Goal: Task Accomplishment & Management: Use online tool/utility

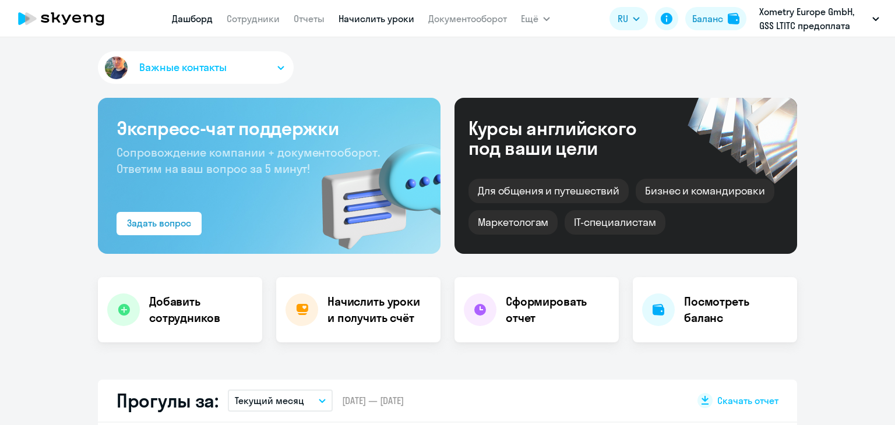
select select "30"
click at [389, 16] on link "Начислить уроки" at bounding box center [377, 19] width 76 height 12
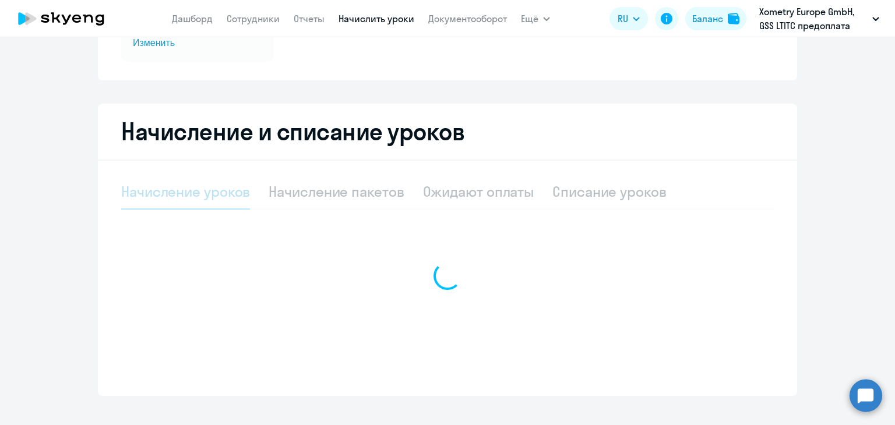
select select "10"
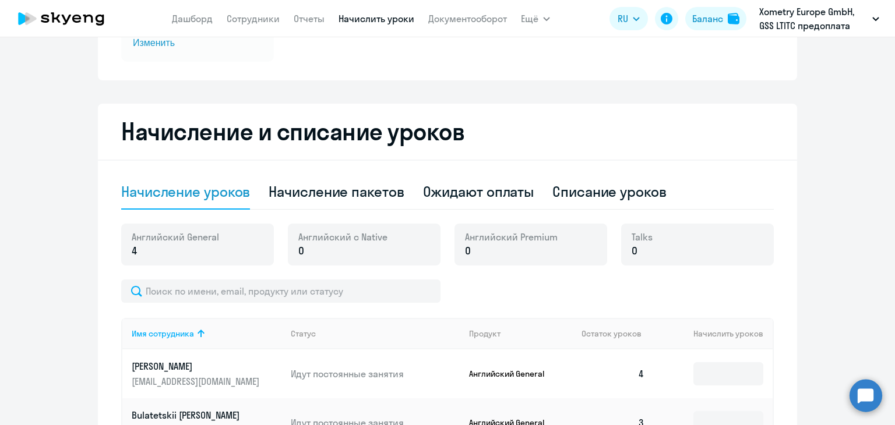
scroll to position [210, 0]
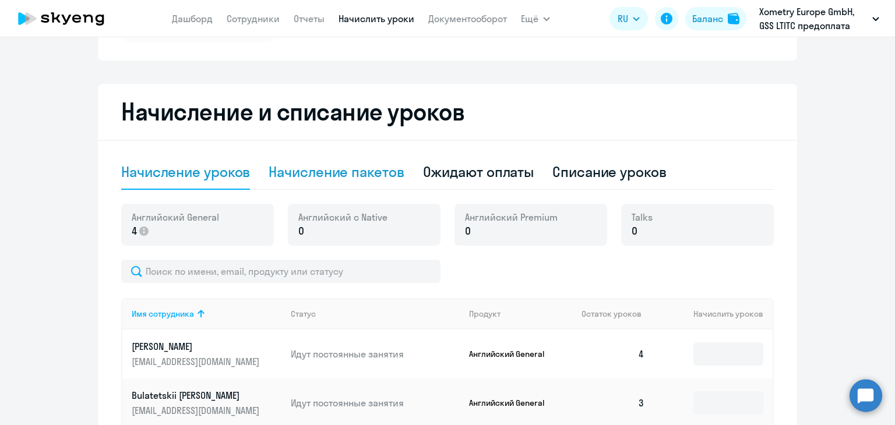
click at [371, 181] on div "Начисление пакетов" at bounding box center [336, 172] width 135 height 35
select select "10"
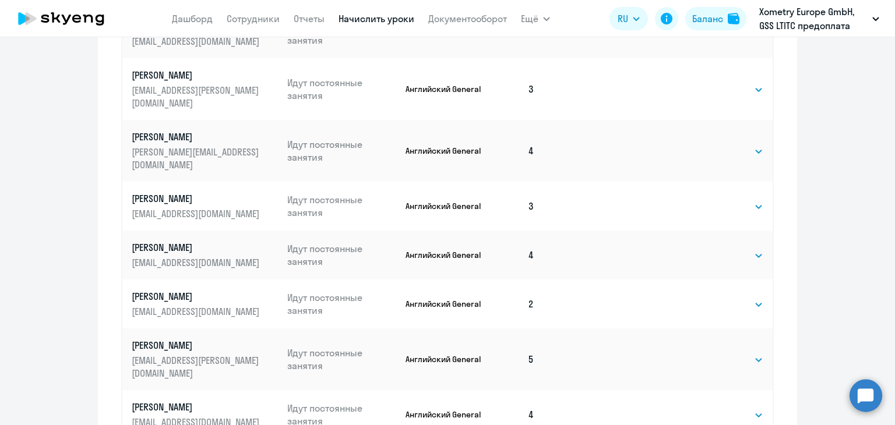
scroll to position [750, 0]
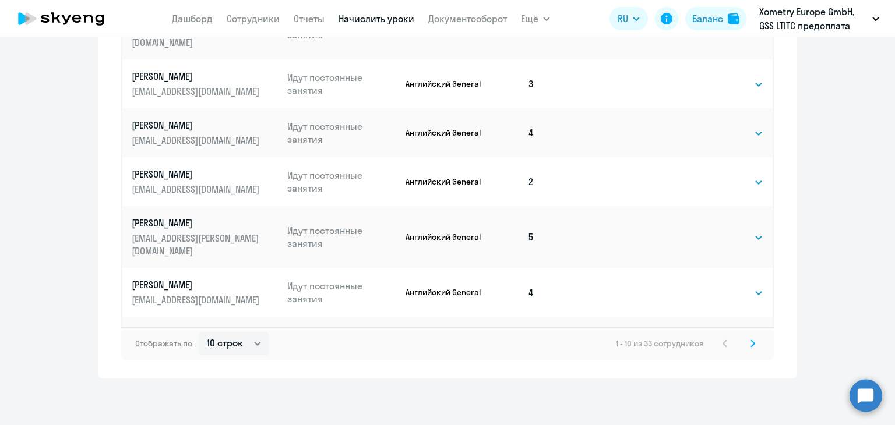
click at [752, 346] on svg-icon at bounding box center [753, 344] width 14 height 14
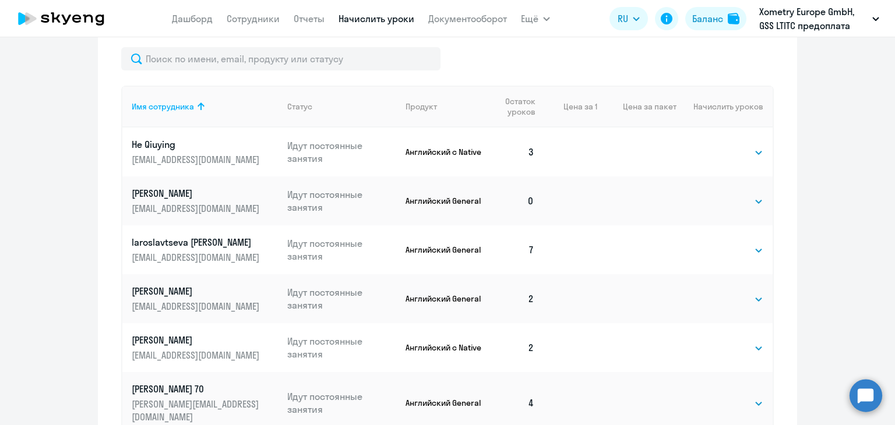
scroll to position [460, 0]
click at [733, 199] on select "Выбрать 4 8 16 32 64" at bounding box center [740, 201] width 48 height 14
click at [727, 200] on select "Выбрать 4 8 16 32 64" at bounding box center [740, 201] width 48 height 14
select select "4"
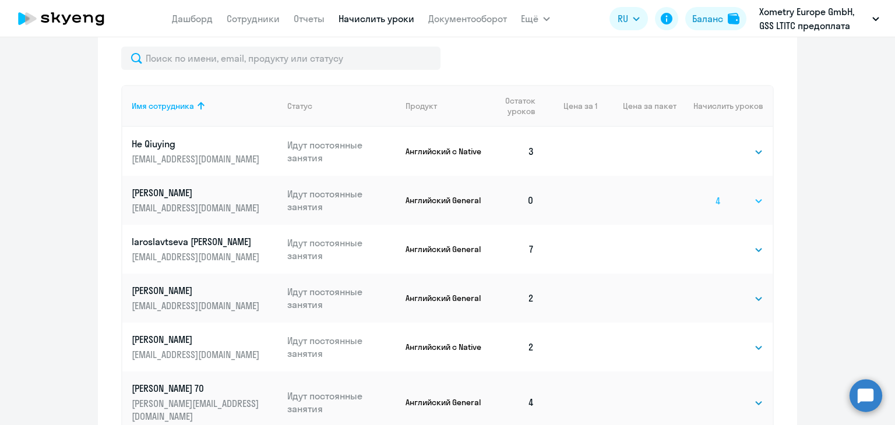
click at [716, 194] on select "Выбрать 4 8 16 32 64" at bounding box center [740, 201] width 48 height 14
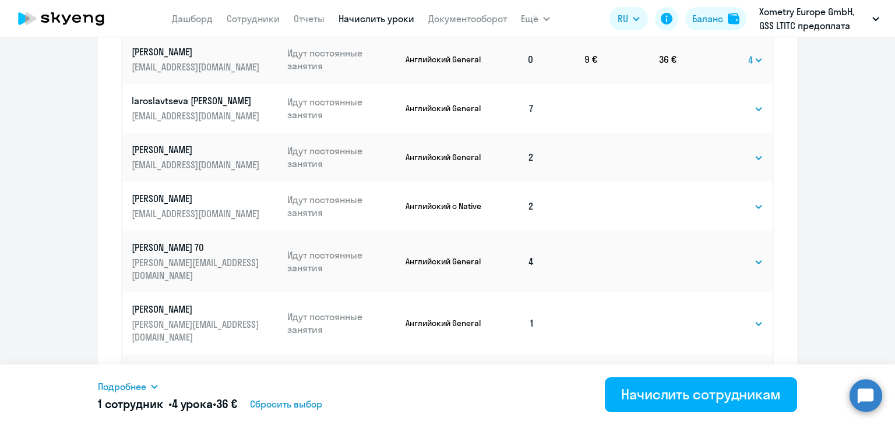
scroll to position [674, 0]
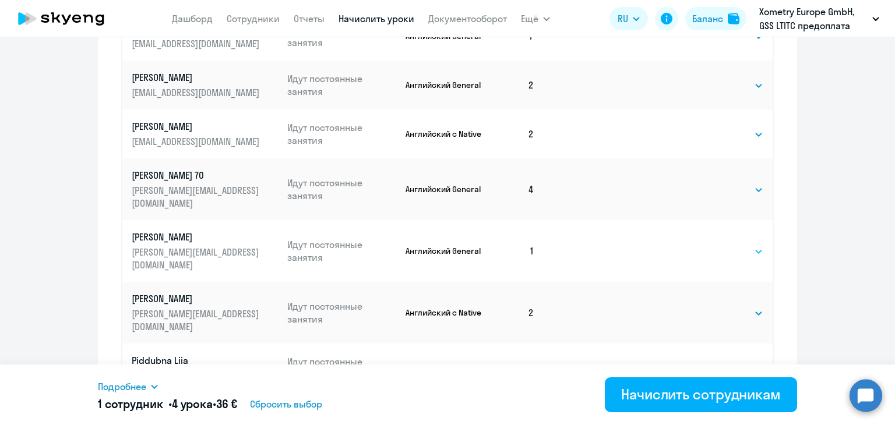
click at [747, 245] on select "Выбрать 4 8 16 32 64" at bounding box center [740, 252] width 48 height 14
select select "4"
click at [716, 245] on select "Выбрать 4 8 16 32 64" at bounding box center [740, 252] width 48 height 14
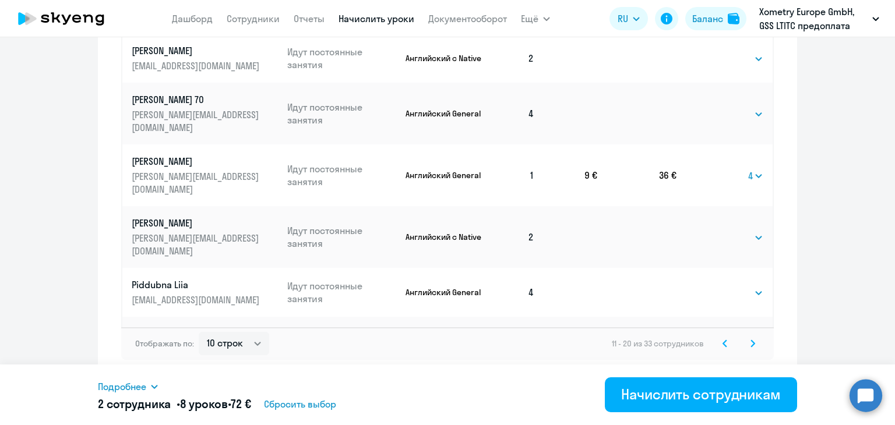
click at [750, 348] on svg-icon at bounding box center [753, 344] width 14 height 14
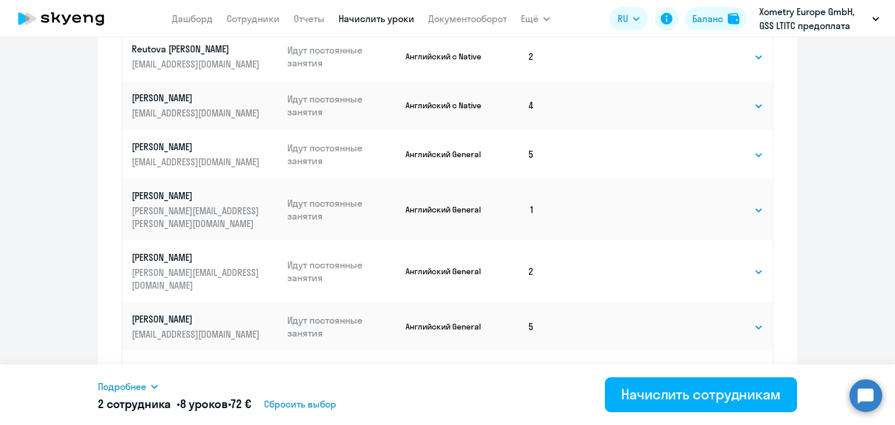
scroll to position [556, 0]
click at [729, 194] on td "Выбрать 4 8 16 32 64 Выбрать" at bounding box center [725, 209] width 96 height 62
click at [729, 203] on select "Выбрать 4 8 16 32 64" at bounding box center [740, 210] width 48 height 14
select select "4"
click at [716, 203] on select "Выбрать 4 8 16 32 64" at bounding box center [740, 210] width 48 height 14
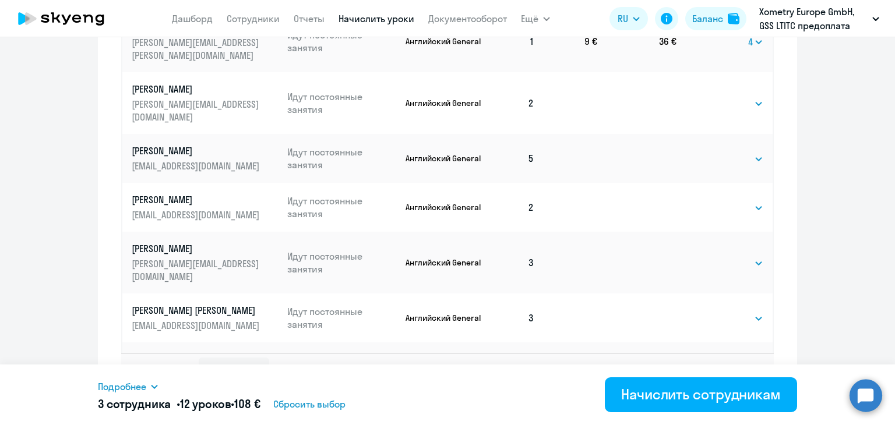
scroll to position [750, 0]
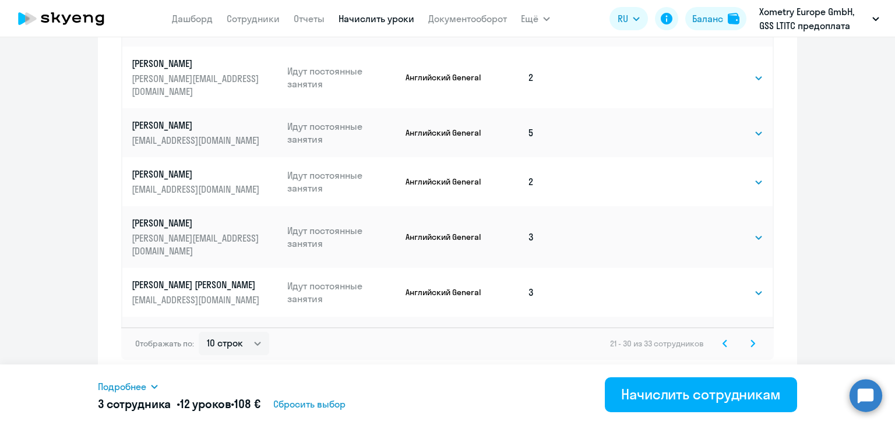
click at [752, 345] on svg-icon at bounding box center [753, 344] width 14 height 14
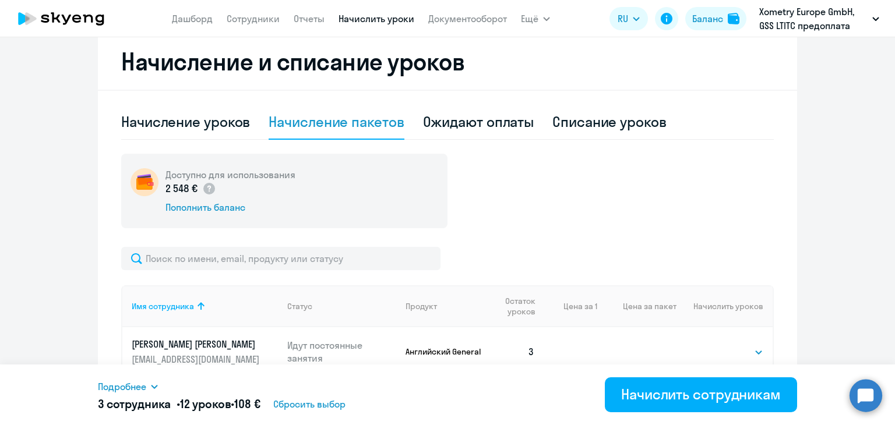
scroll to position [407, 0]
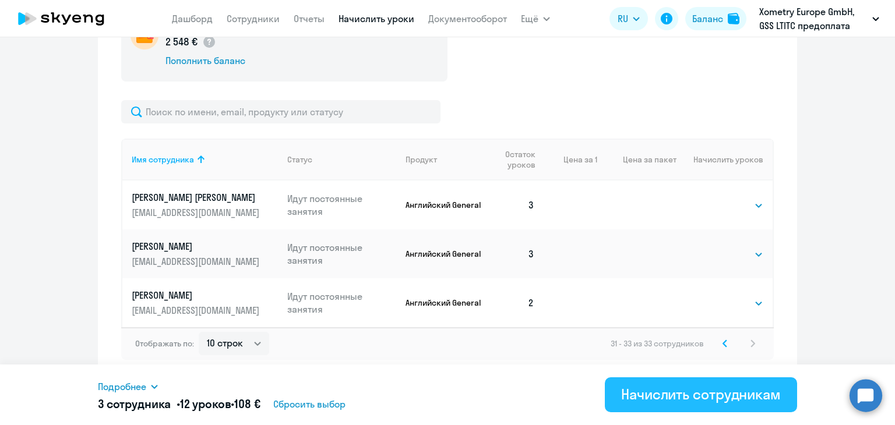
click at [701, 392] on div "Начислить сотрудникам" at bounding box center [701, 394] width 160 height 19
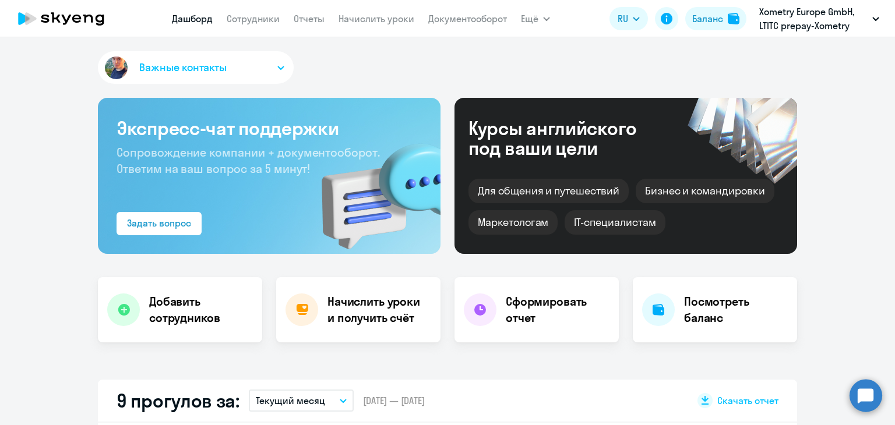
click at [372, 12] on app-menu-item-link "Начислить уроки" at bounding box center [377, 19] width 76 height 15
click at [384, 10] on nav "[PERSON_NAME] Отчеты Начислить уроки Документооборот" at bounding box center [339, 18] width 335 height 23
click at [386, 17] on link "Начислить уроки" at bounding box center [377, 19] width 76 height 12
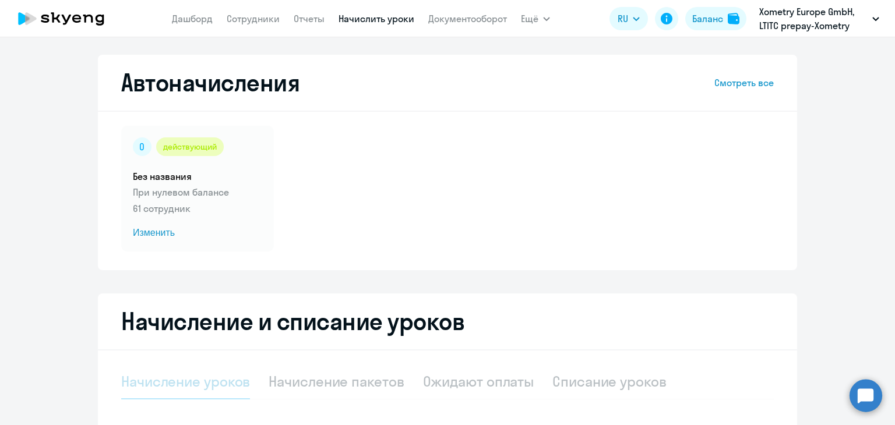
scroll to position [207, 0]
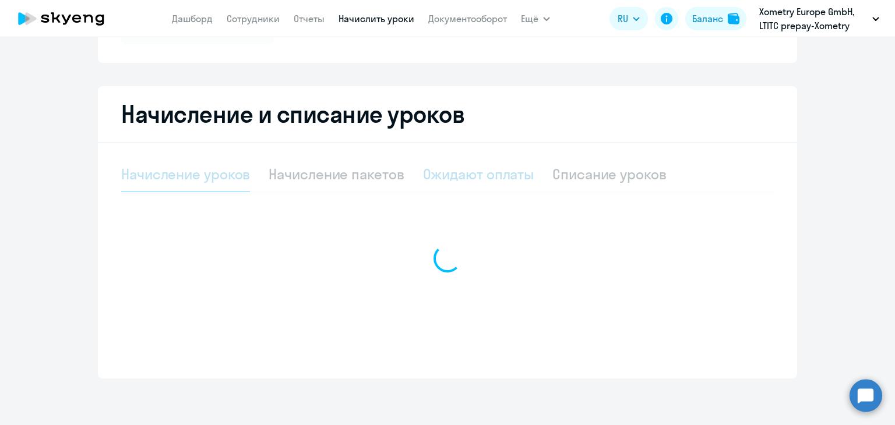
select select "10"
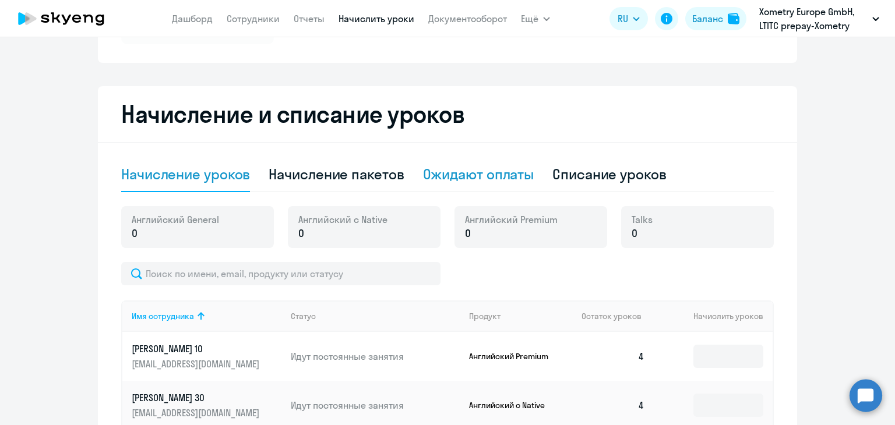
click at [472, 175] on div "Ожидают оплаты" at bounding box center [478, 174] width 111 height 19
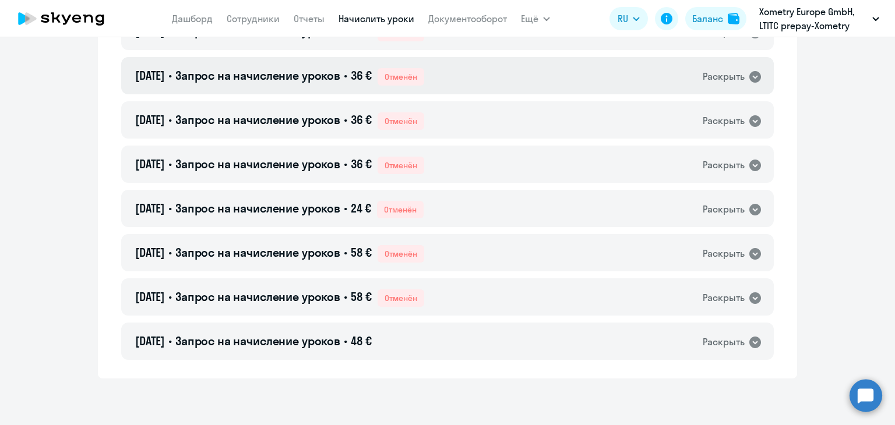
scroll to position [283, 0]
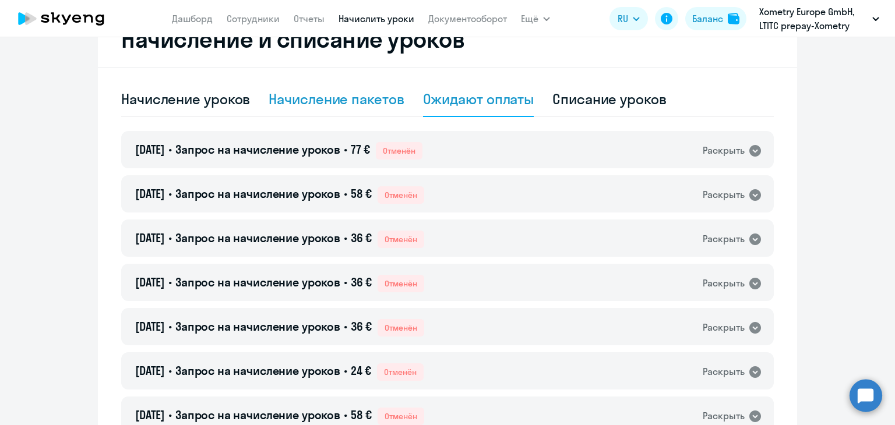
click at [367, 103] on div "Начисление пакетов" at bounding box center [336, 99] width 135 height 19
select select "10"
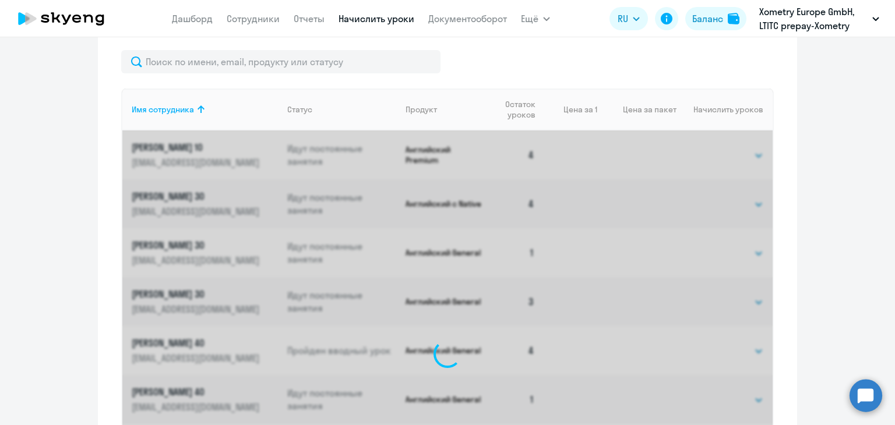
scroll to position [458, 0]
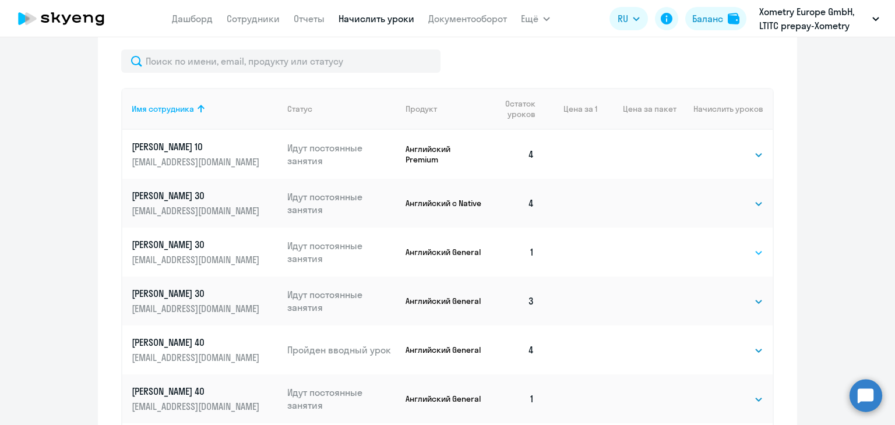
click at [717, 254] on select "Выбрать 4 8 16 32 64" at bounding box center [740, 253] width 48 height 14
select select "4"
click at [716, 246] on select "Выбрать 4 8 16 32 64" at bounding box center [740, 253] width 48 height 14
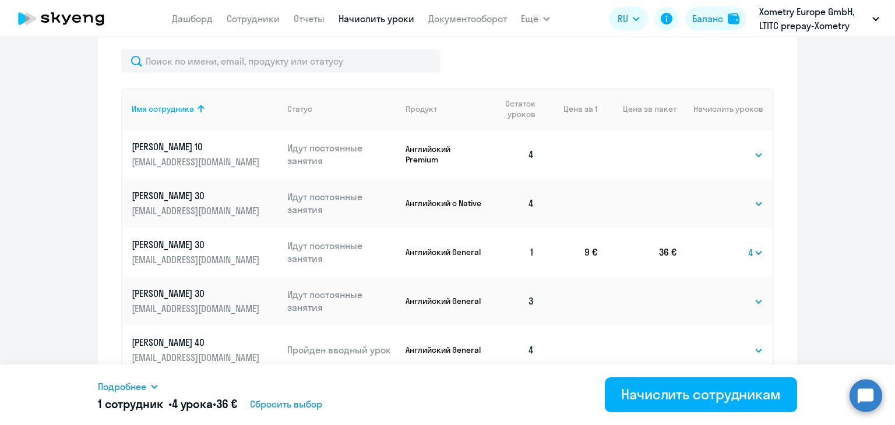
scroll to position [622, 0]
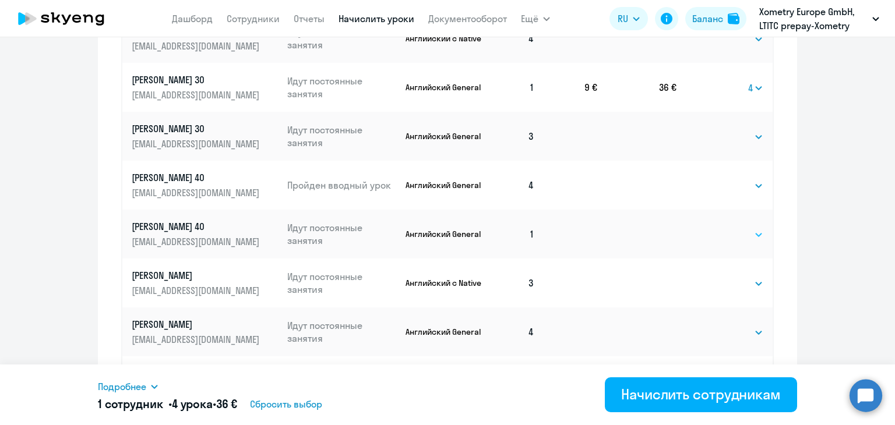
click at [737, 232] on select "Выбрать 4 8 16 32 64" at bounding box center [740, 235] width 48 height 14
select select "4"
click at [716, 228] on select "Выбрать 4 8 16 32 64" at bounding box center [740, 235] width 48 height 14
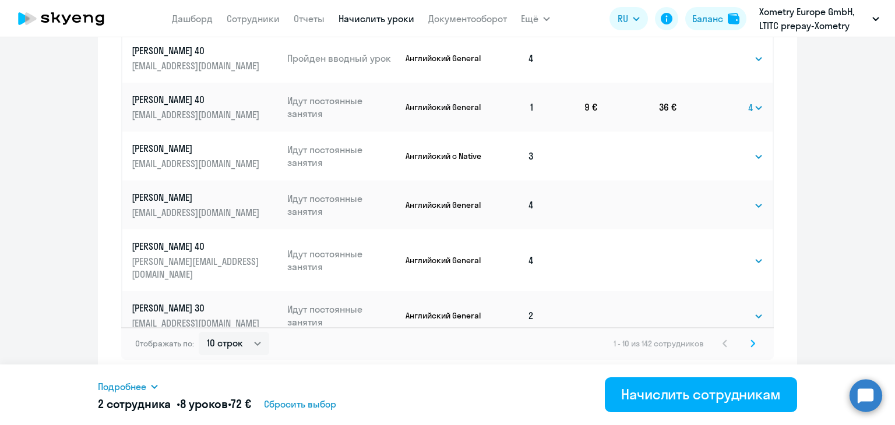
click at [748, 339] on svg-icon at bounding box center [753, 344] width 14 height 14
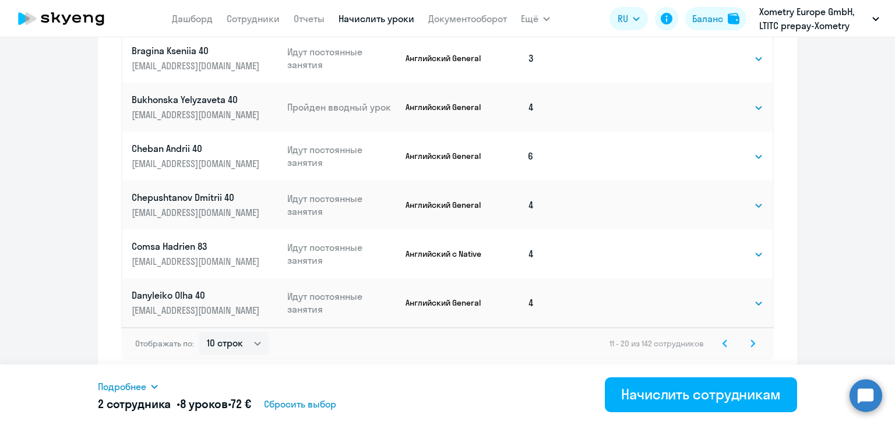
click at [751, 344] on icon at bounding box center [752, 343] width 3 height 6
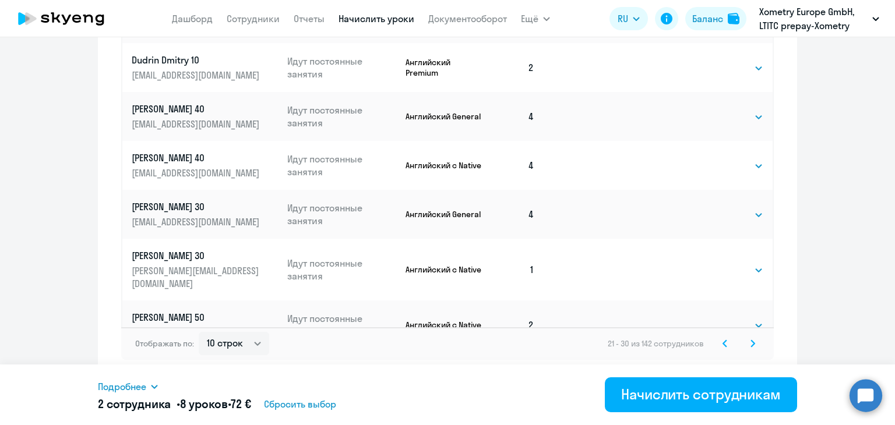
click at [748, 339] on svg-icon at bounding box center [753, 344] width 14 height 14
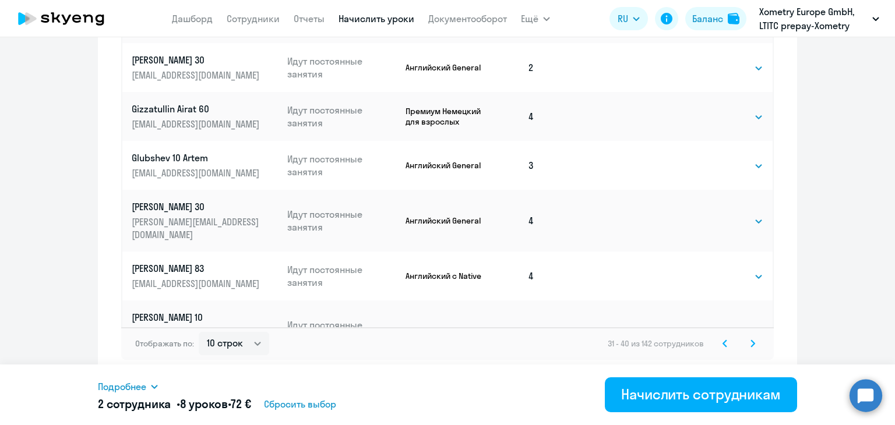
click at [750, 349] on svg-icon at bounding box center [753, 344] width 14 height 14
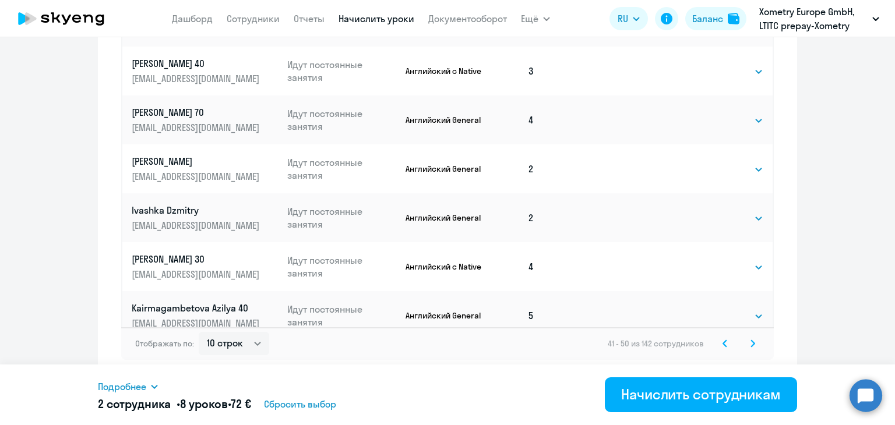
click at [751, 340] on icon at bounding box center [753, 344] width 5 height 8
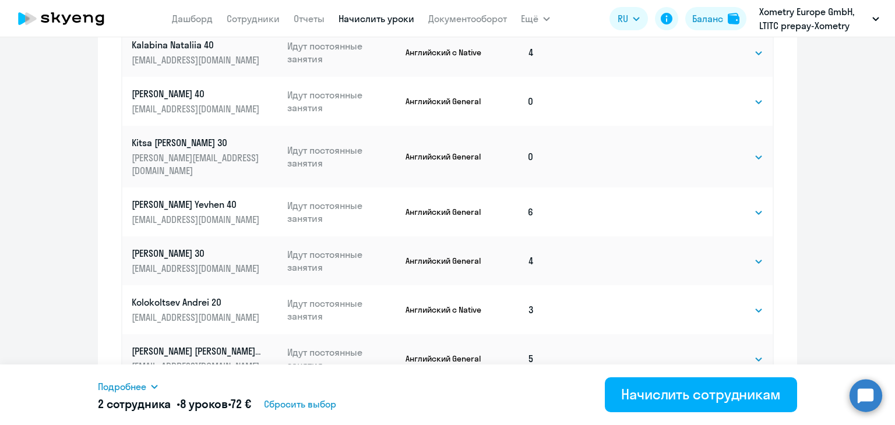
scroll to position [606, 0]
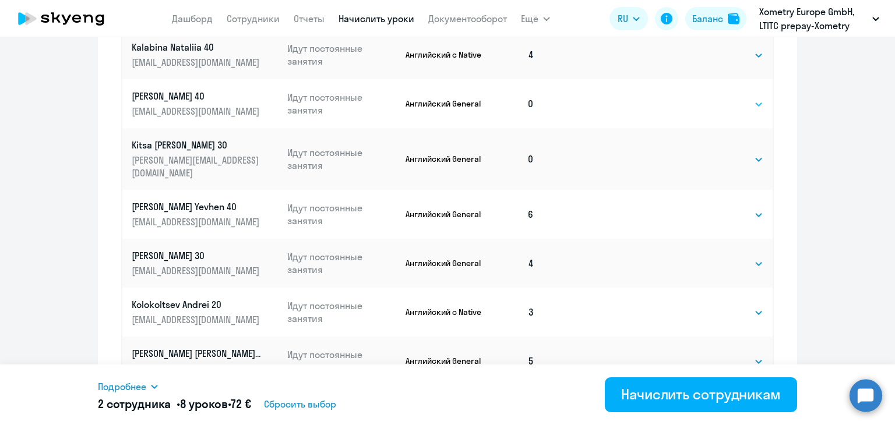
click at [726, 105] on select "Выбрать 4 8 16 32 64" at bounding box center [740, 104] width 48 height 14
select select "4"
click at [716, 97] on select "Выбрать 4 8 16 32 64" at bounding box center [740, 104] width 48 height 14
click at [724, 156] on select "Выбрать 4 8 16 32 64" at bounding box center [740, 160] width 48 height 14
select select "4"
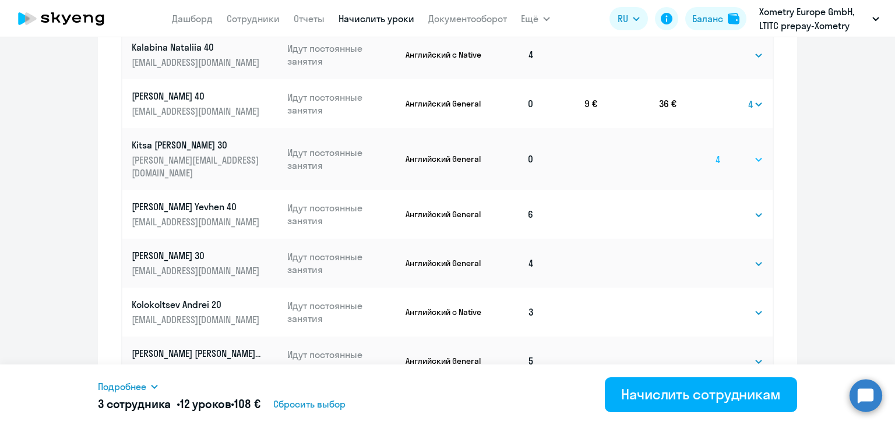
click at [716, 153] on select "Выбрать 4 8 16 32 64" at bounding box center [740, 160] width 48 height 14
click at [723, 190] on td "Выбрать 4 8 16 32 64 Выбрать" at bounding box center [725, 214] width 96 height 49
click at [725, 208] on select "Выбрать 4 8 16 32 64" at bounding box center [740, 215] width 48 height 14
click at [660, 202] on td at bounding box center [636, 214] width 79 height 49
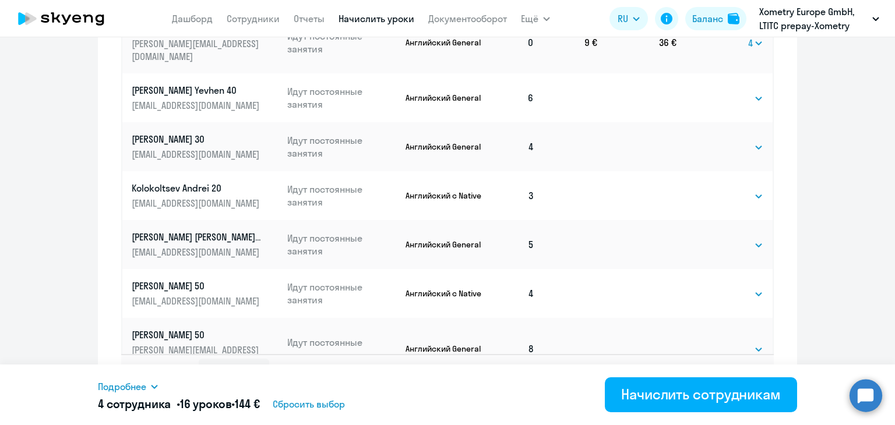
scroll to position [750, 0]
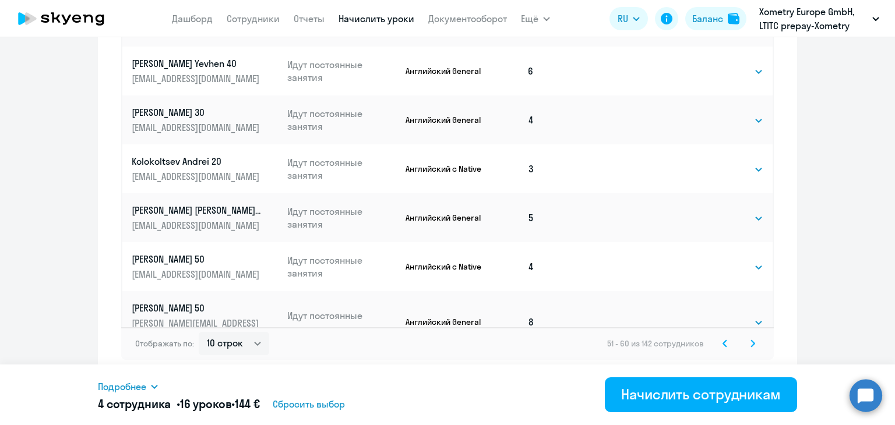
click at [755, 349] on div "Отображать по: 10 строк 30 строк 50 строк 51 - 60 из 142 сотрудников" at bounding box center [447, 344] width 653 height 33
click at [741, 344] on div "51 - 60 из 142 сотрудников" at bounding box center [683, 344] width 153 height 14
click at [751, 346] on icon at bounding box center [752, 343] width 3 height 6
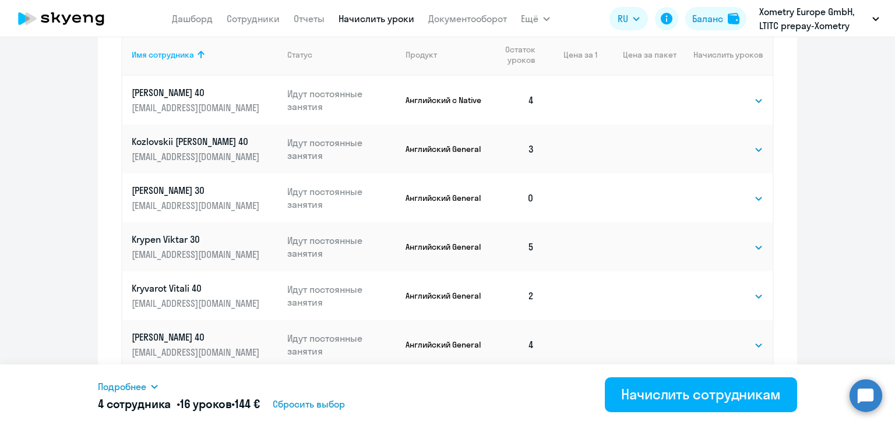
scroll to position [518, 0]
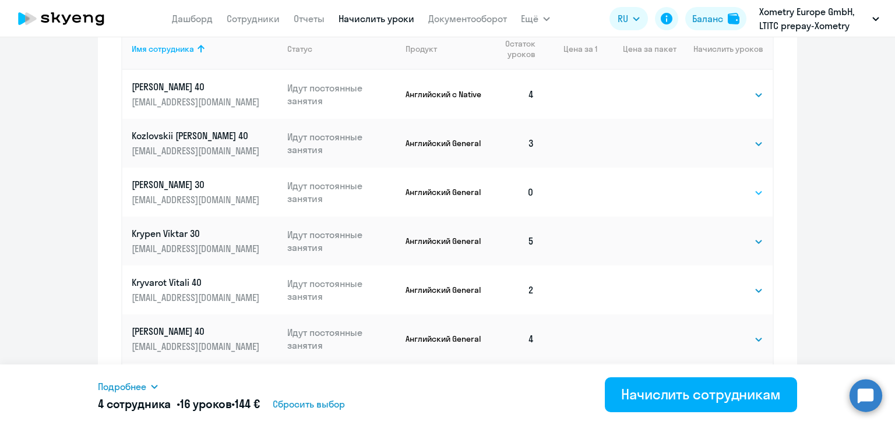
click at [732, 187] on select "Выбрать 4 8 16 32 64" at bounding box center [740, 193] width 48 height 14
select select "4"
click at [716, 186] on select "Выбрать 4 8 16 32 64" at bounding box center [740, 193] width 48 height 14
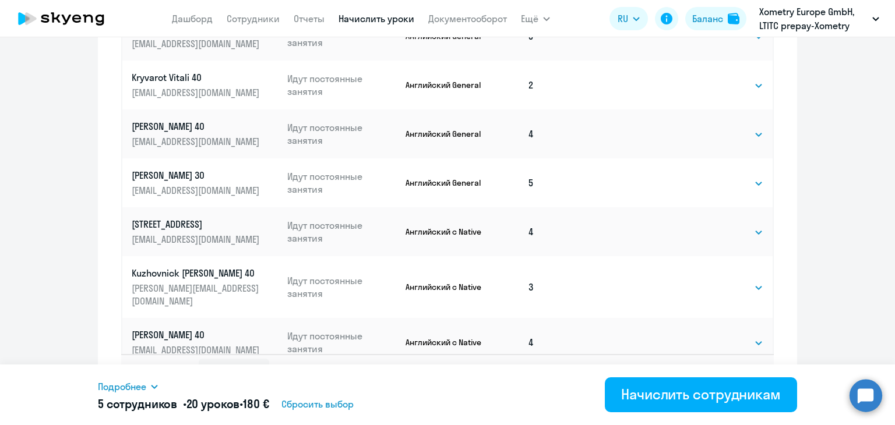
scroll to position [750, 0]
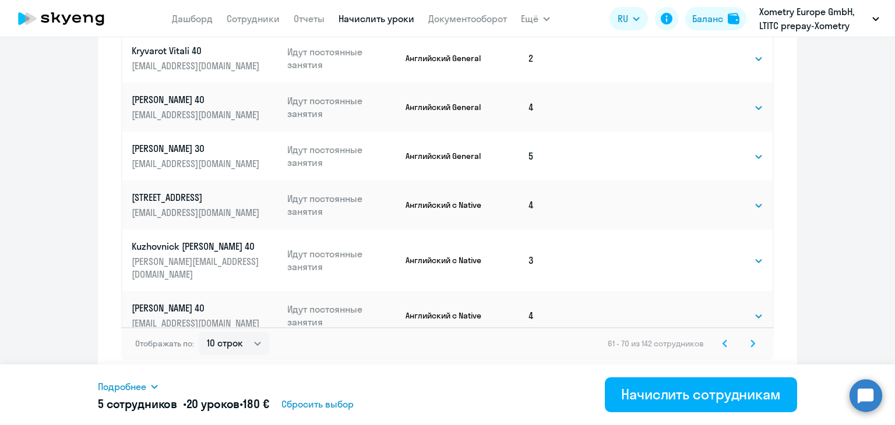
click at [750, 350] on svg-icon at bounding box center [753, 344] width 14 height 14
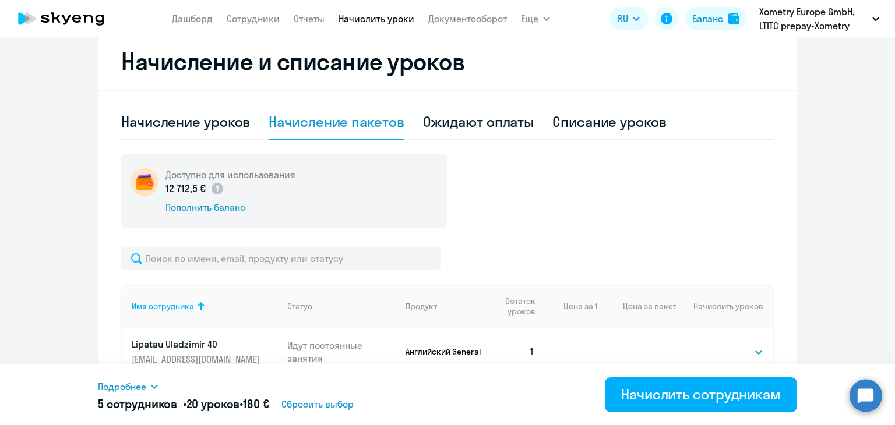
scroll to position [479, 0]
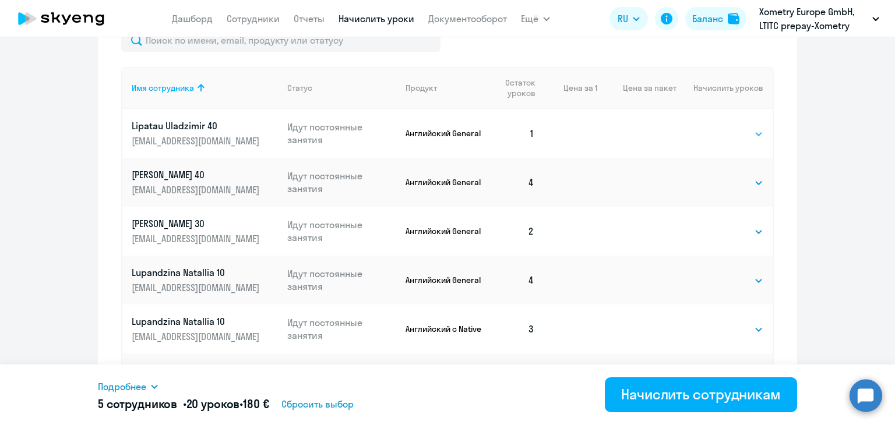
click at [729, 136] on select "Выбрать 4 8 16 32 64" at bounding box center [740, 134] width 48 height 14
select select "4"
click at [716, 127] on select "Выбрать 4 8 16 32 64" at bounding box center [740, 134] width 48 height 14
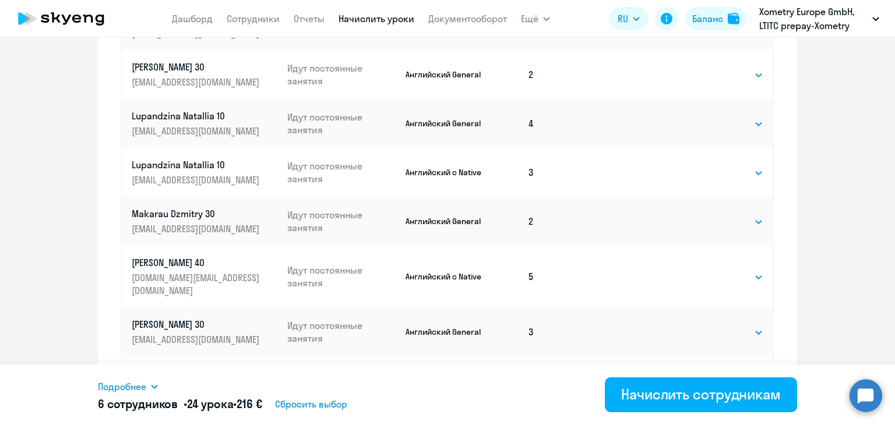
scroll to position [750, 0]
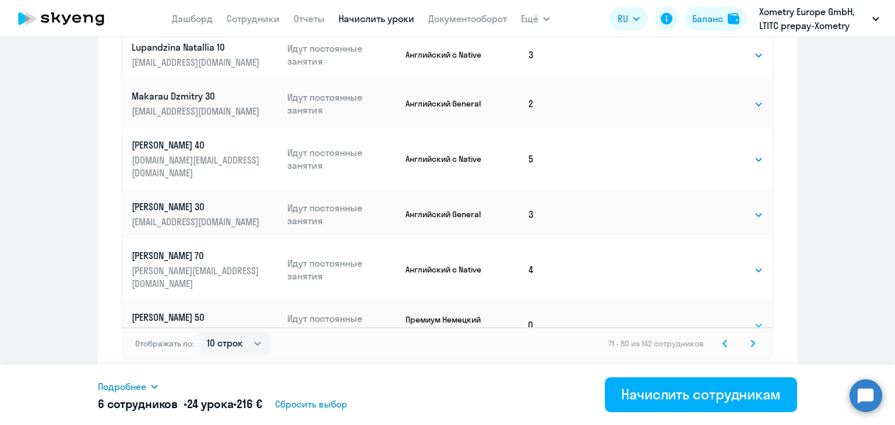
click at [716, 319] on select "Выбрать 4 8 16 32 64" at bounding box center [740, 326] width 48 height 14
select select "4"
click at [716, 319] on select "Выбрать 4 8 16 32 64" at bounding box center [740, 326] width 48 height 14
click at [751, 346] on icon at bounding box center [753, 344] width 5 height 8
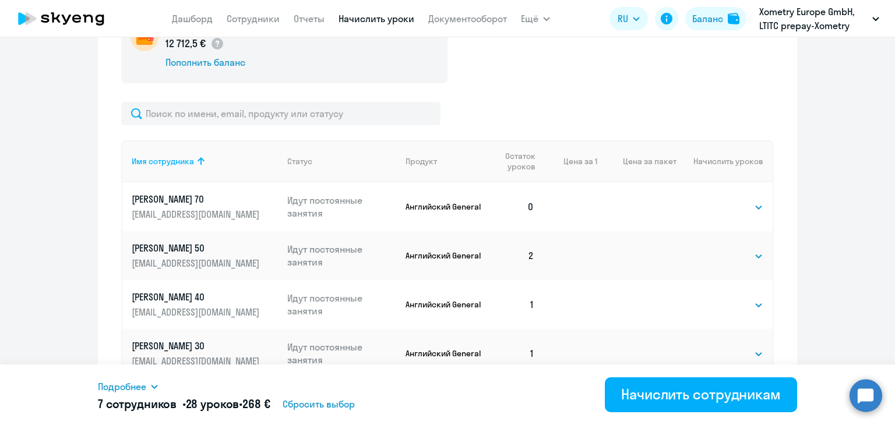
scroll to position [406, 0]
click at [727, 207] on select "Выбрать 4 8 16 32 64" at bounding box center [740, 207] width 48 height 14
select select "4"
click at [716, 200] on select "Выбрать 4 8 16 32 64" at bounding box center [740, 207] width 48 height 14
click at [726, 305] on select "Выбрать 4 8 16 32 64" at bounding box center [740, 305] width 48 height 14
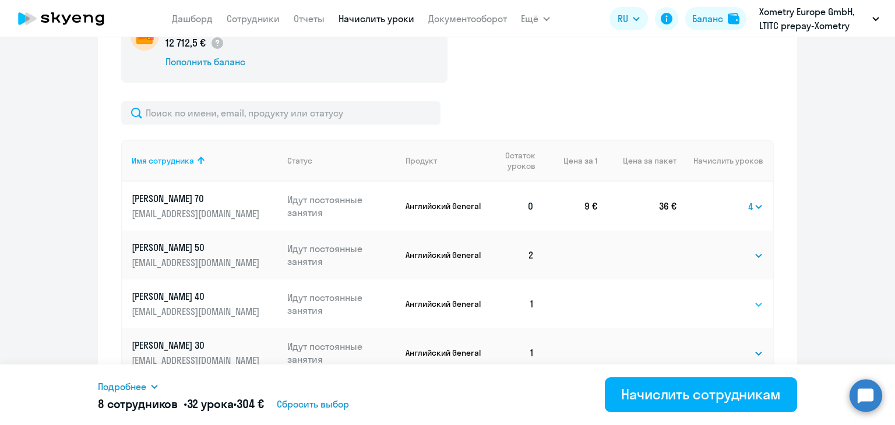
select select "4"
click at [716, 298] on select "Выбрать 4 8 16 32 64" at bounding box center [740, 305] width 48 height 14
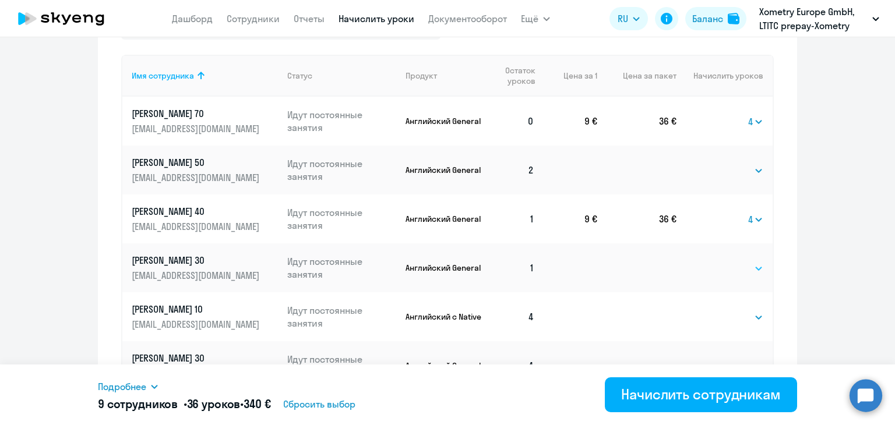
click at [722, 268] on select "Выбрать 4 8 16 32 64" at bounding box center [740, 269] width 48 height 14
select select "4"
click at [716, 262] on select "Выбрать 4 8 16 32 64" at bounding box center [740, 269] width 48 height 14
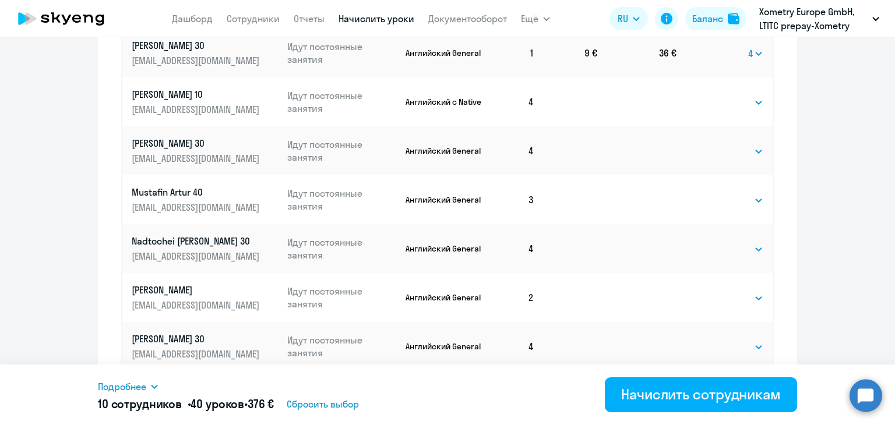
scroll to position [750, 0]
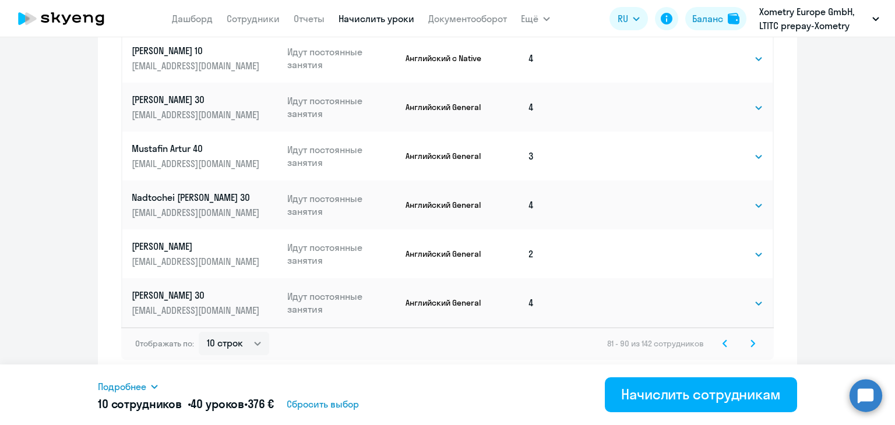
click at [757, 348] on div "Отображать по: 10 строк 30 строк 50 строк 81 - 90 из 142 сотрудников" at bounding box center [447, 344] width 653 height 33
click at [753, 346] on svg-icon at bounding box center [753, 344] width 14 height 14
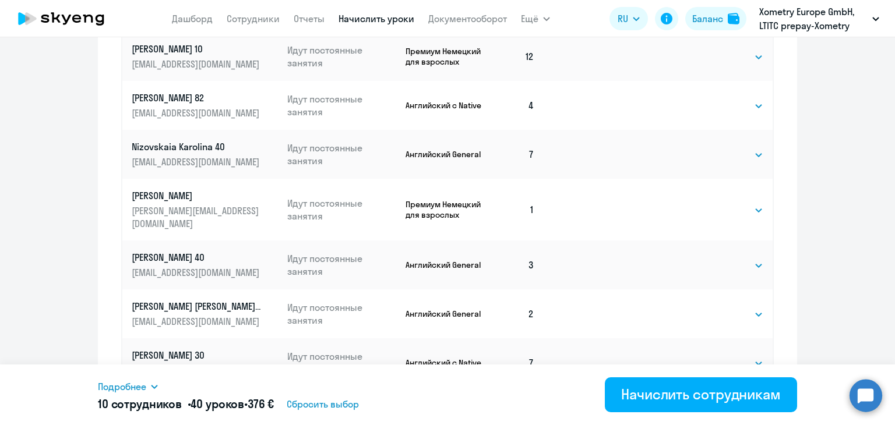
scroll to position [670, 0]
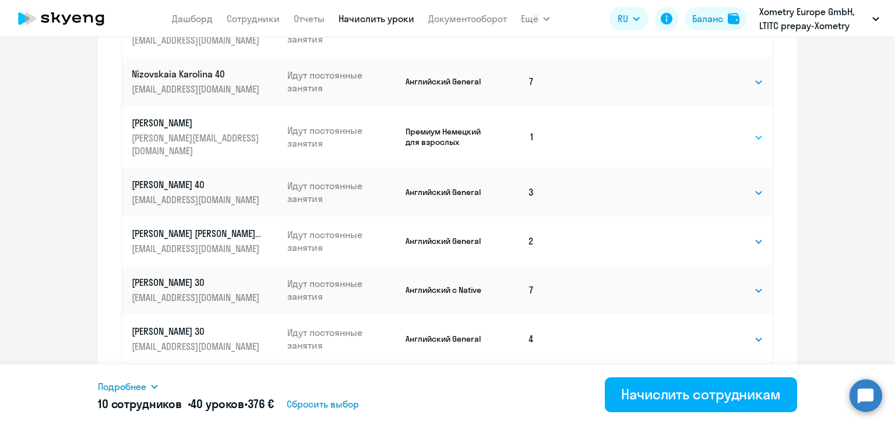
click at [727, 140] on select "Выбрать 4 8 16 32 64" at bounding box center [740, 138] width 48 height 14
select select "4"
click at [716, 131] on select "Выбрать 4 8 16 32 64" at bounding box center [740, 138] width 48 height 14
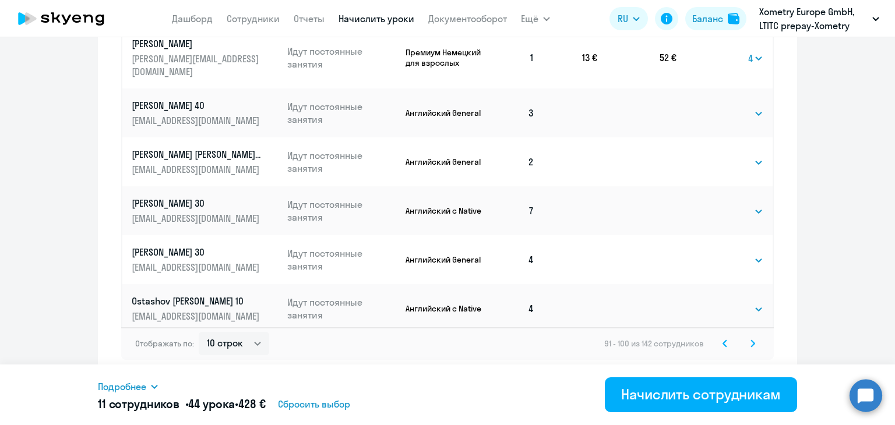
click at [751, 345] on icon at bounding box center [753, 344] width 5 height 8
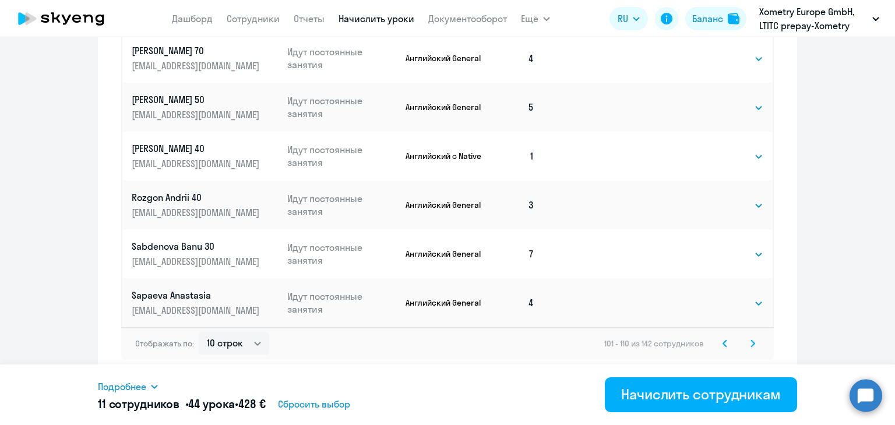
click at [751, 345] on icon at bounding box center [753, 344] width 5 height 8
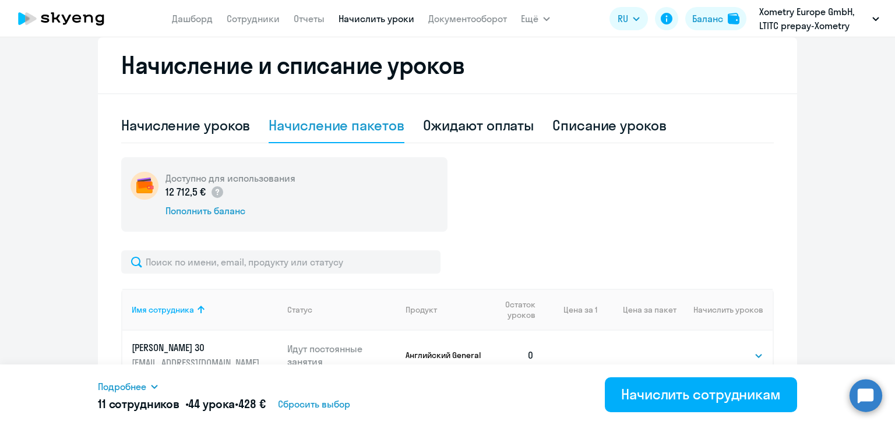
scroll to position [3, 0]
click at [719, 350] on select "Выбрать 4 8 16 32 64" at bounding box center [740, 353] width 48 height 14
select select "4"
click at [716, 346] on select "Выбрать 4 8 16 32 64" at bounding box center [740, 353] width 48 height 14
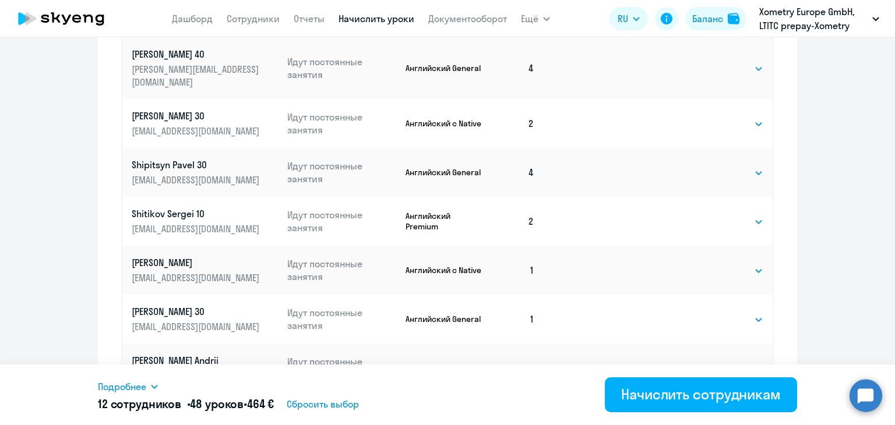
scroll to position [750, 0]
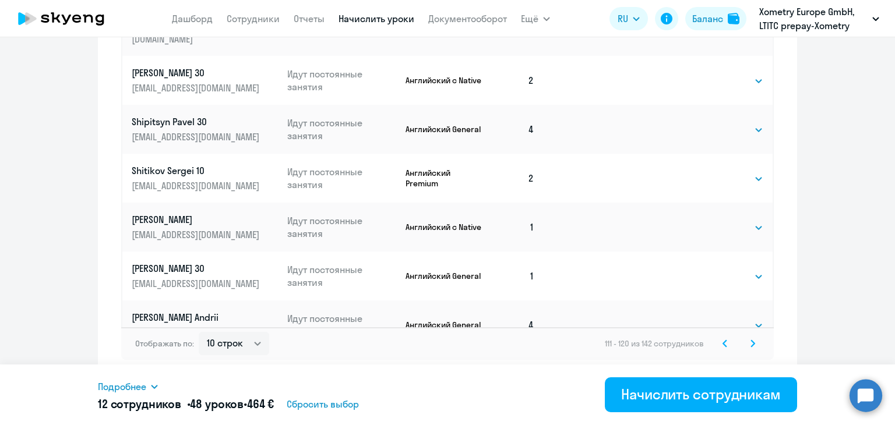
click at [730, 262] on td "Выбрать 4 8 16 32 64 Выбрать" at bounding box center [725, 276] width 96 height 49
click at [720, 270] on select "Выбрать 4 8 16 32 64" at bounding box center [740, 277] width 48 height 14
select select "4"
click at [716, 270] on select "Выбрать 4 8 16 32 64" at bounding box center [740, 277] width 48 height 14
click at [751, 341] on icon at bounding box center [753, 344] width 5 height 8
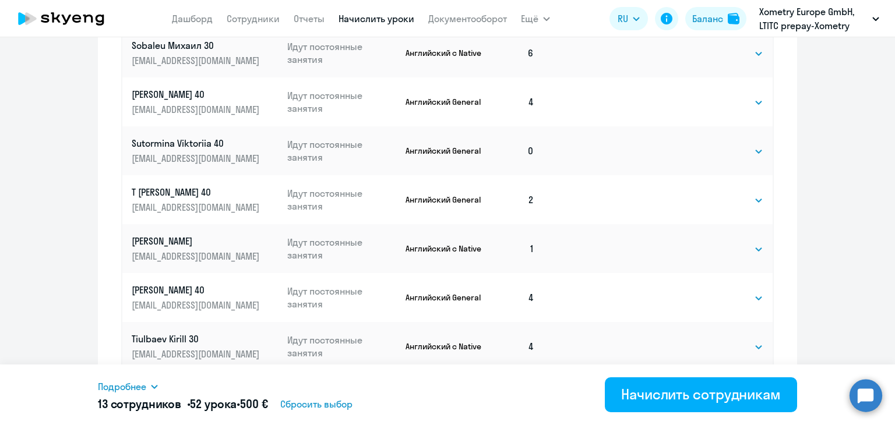
scroll to position [608, 0]
click at [727, 152] on select "Выбрать 4 8 16 32 64" at bounding box center [740, 151] width 48 height 14
select select "4"
click at [716, 144] on select "Выбрать 4 8 16 32 64" at bounding box center [740, 151] width 48 height 14
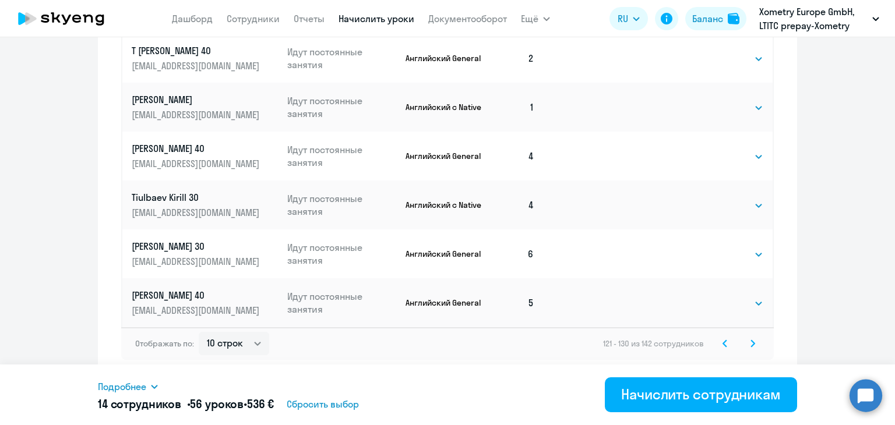
click at [746, 340] on svg-icon at bounding box center [753, 344] width 14 height 14
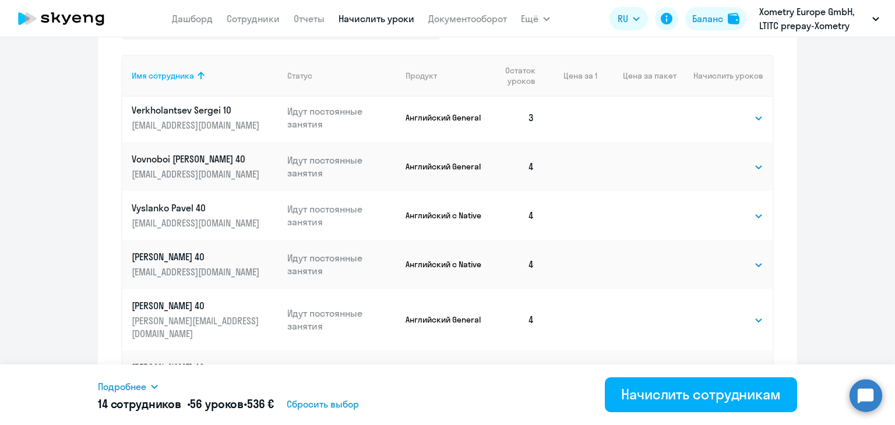
scroll to position [638, 0]
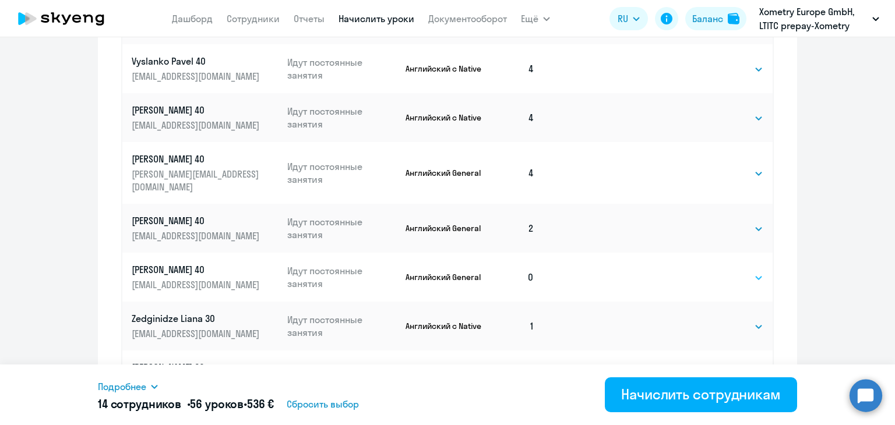
click at [724, 271] on select "Выбрать 4 8 16 32 64" at bounding box center [740, 278] width 48 height 14
select select "4"
click at [716, 271] on select "Выбрать 4 8 16 32 64" at bounding box center [740, 278] width 48 height 14
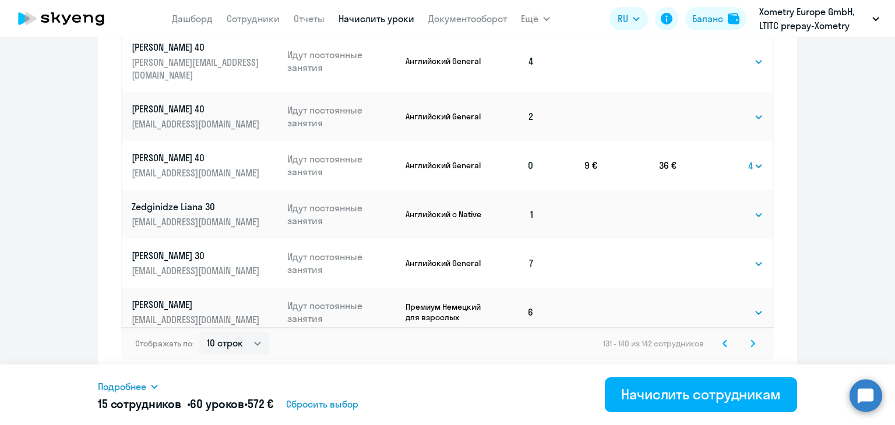
click at [751, 341] on icon at bounding box center [753, 344] width 5 height 8
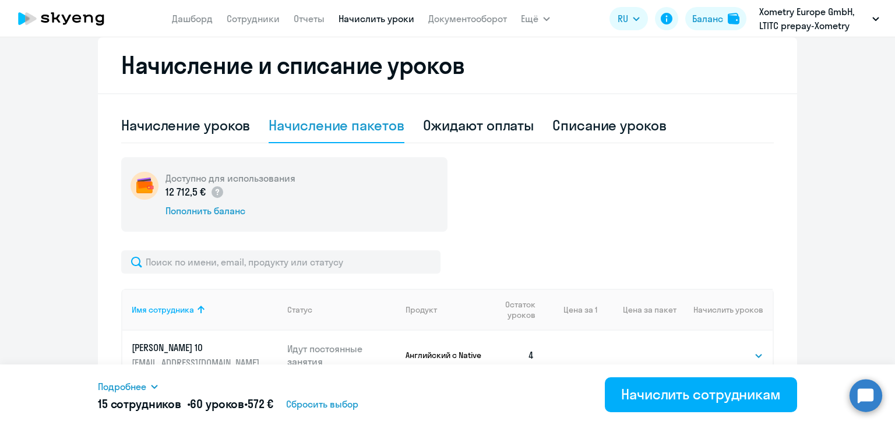
scroll to position [393, 0]
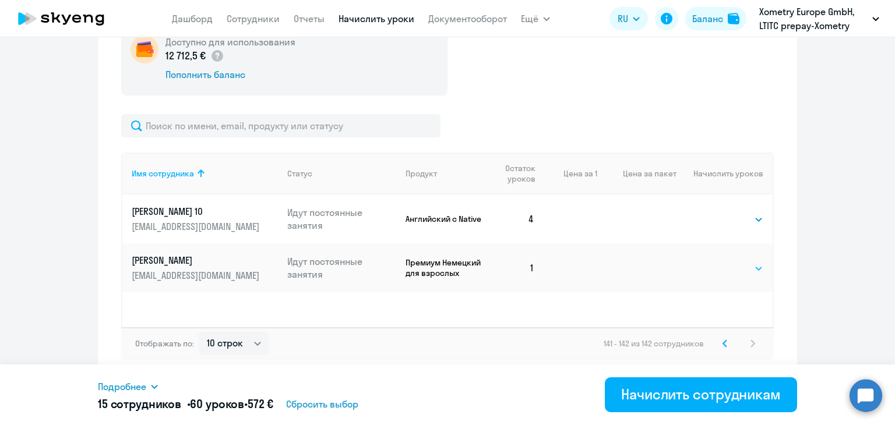
click at [723, 269] on select "Выбрать 4 8 16 32 64" at bounding box center [740, 269] width 48 height 14
select select "4"
click at [716, 262] on select "Выбрать 4 8 16 32 64" at bounding box center [740, 269] width 48 height 14
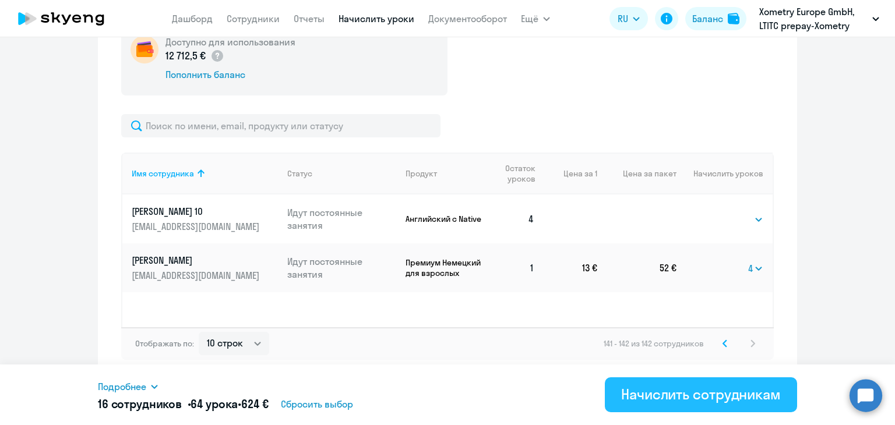
click at [712, 392] on div "Начислить сотрудникам" at bounding box center [701, 394] width 160 height 19
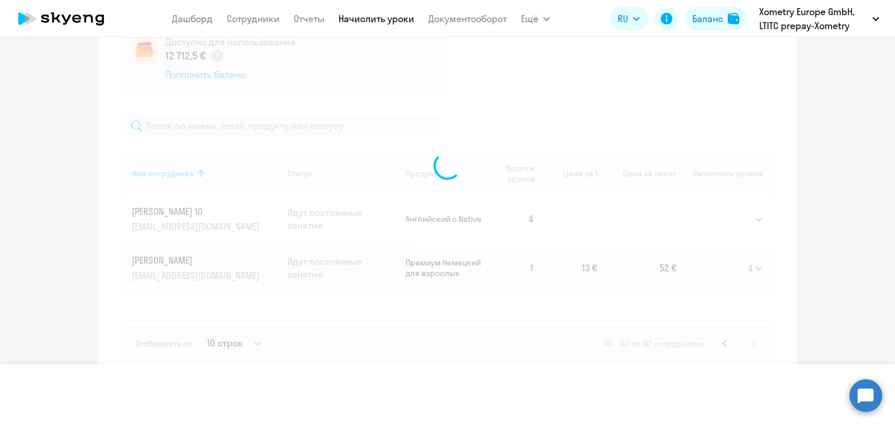
select select
